Goal: Transaction & Acquisition: Obtain resource

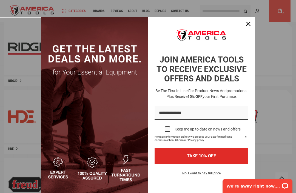
scroll to position [292, 0]
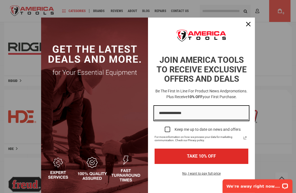
click at [174, 113] on input "Email field" at bounding box center [201, 113] width 94 height 14
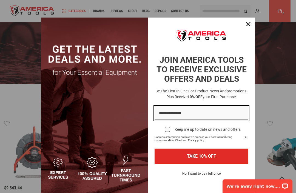
scroll to position [41, 0]
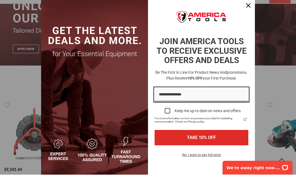
click at [185, 106] on input "Email field" at bounding box center [201, 113] width 94 height 14
type input "**********"
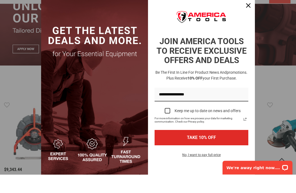
click at [201, 148] on button "TAKE 10% OFF" at bounding box center [201, 155] width 94 height 15
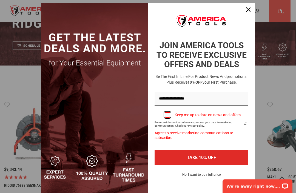
scroll to position [15, 0]
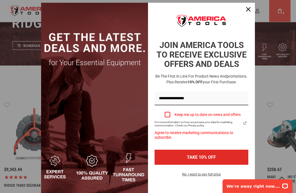
click at [168, 115] on div "Marketing offer form" at bounding box center [167, 114] width 5 height 5
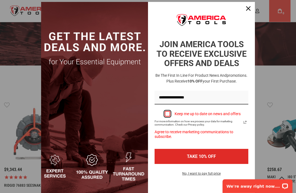
scroll to position [15, 0]
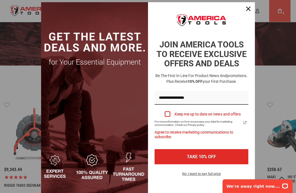
click at [221, 156] on button "TAKE 10% OFF" at bounding box center [201, 156] width 94 height 15
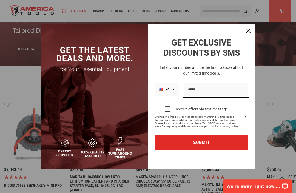
click at [205, 92] on input "Phone number field" at bounding box center [215, 90] width 65 height 14
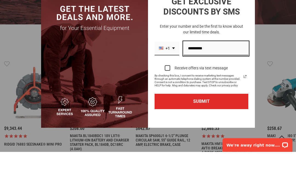
type input "**********"
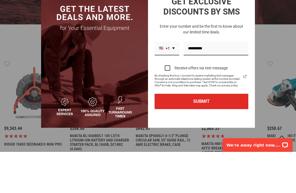
click at [169, 106] on div "Marketing offer form" at bounding box center [167, 108] width 5 height 5
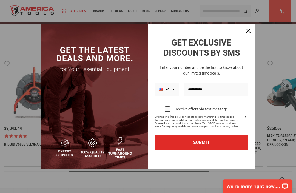
click at [218, 147] on button "SUBMIT" at bounding box center [201, 142] width 94 height 15
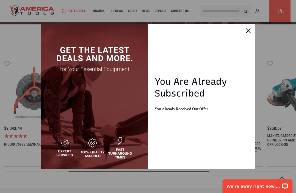
click at [250, 28] on icon "close icon" at bounding box center [248, 30] width 4 height 4
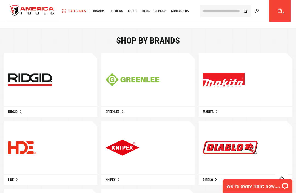
scroll to position [261, 0]
click at [249, 148] on img at bounding box center [230, 147] width 55 height 13
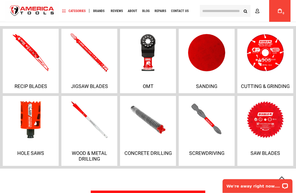
scroll to position [371, 0]
click at [96, 159] on p "Wood & Metal Drilling" at bounding box center [89, 156] width 53 height 12
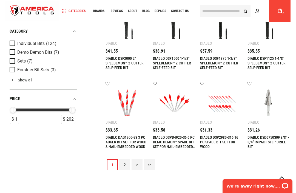
scroll to position [375, 0]
click at [128, 165] on link "2" at bounding box center [124, 164] width 11 height 11
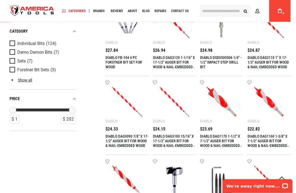
scroll to position [135, 0]
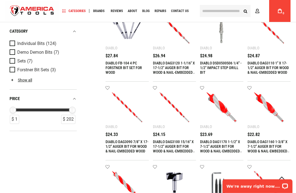
click at [211, 12] on input "text" at bounding box center [225, 11] width 51 height 12
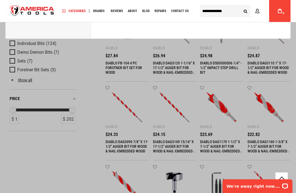
type input "**********"
click at [245, 11] on button "Search" at bounding box center [245, 11] width 10 height 10
